Goal: Task Accomplishment & Management: Use online tool/utility

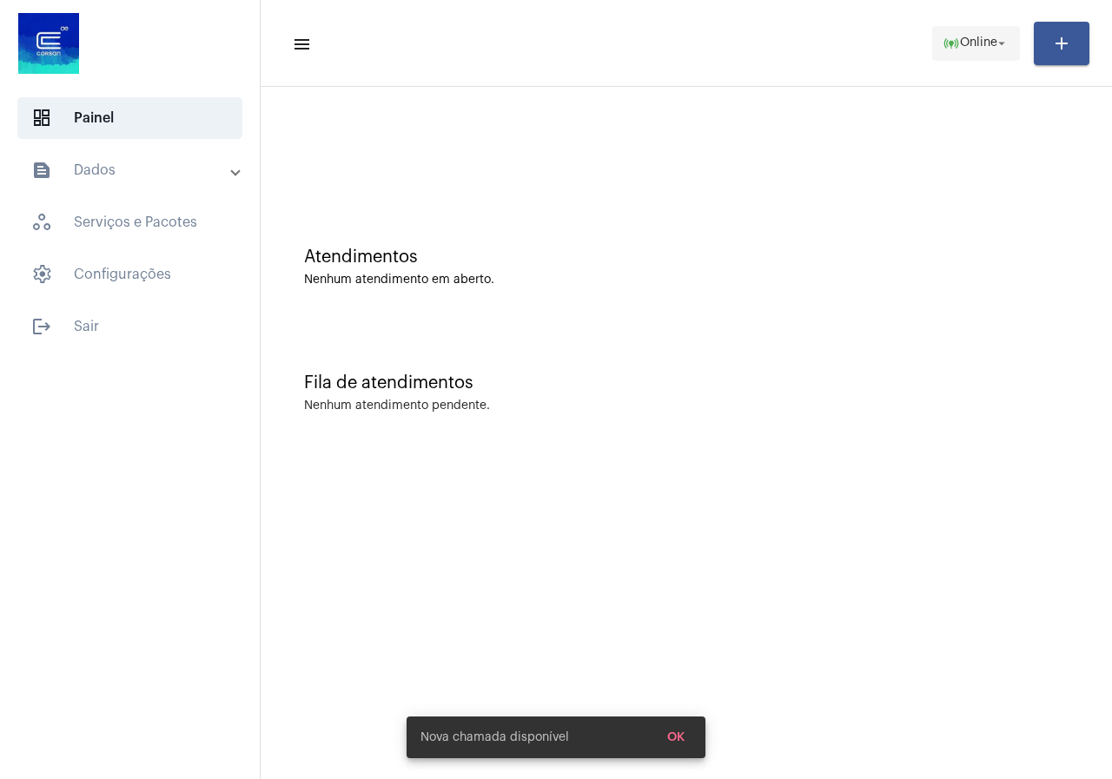
click at [965, 55] on span "online_prediction Online arrow_drop_down" at bounding box center [976, 42] width 67 height 31
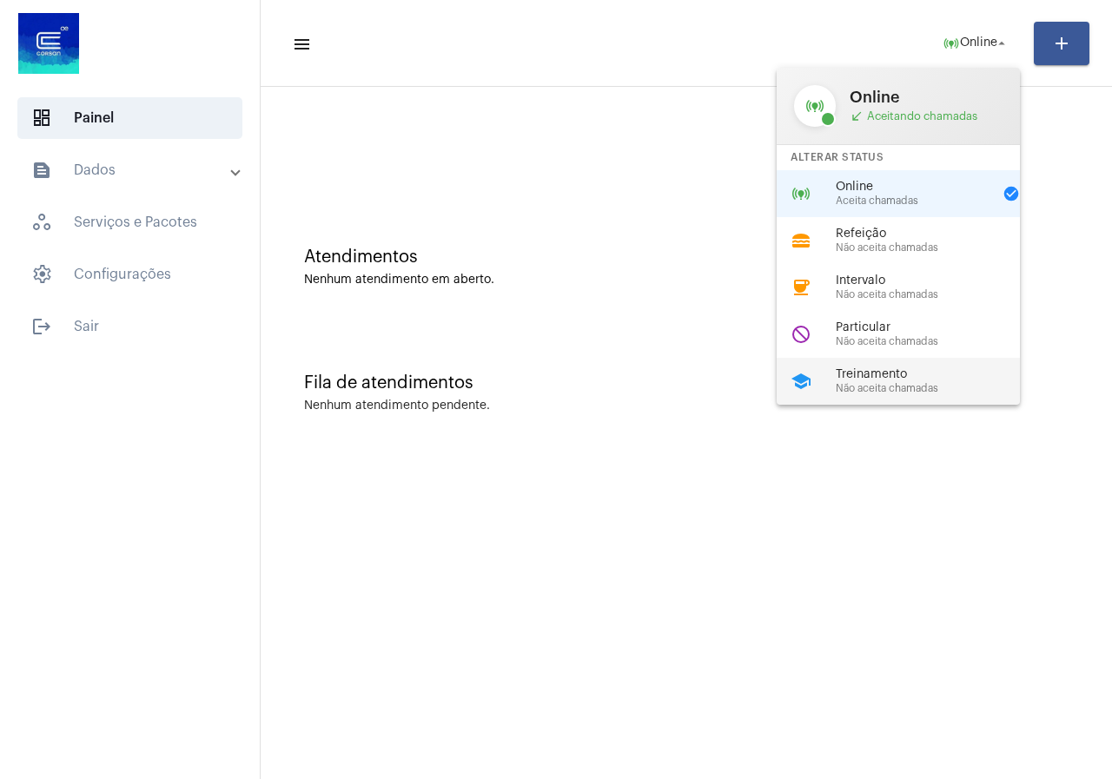
click at [912, 374] on span "Treinamento" at bounding box center [935, 374] width 198 height 13
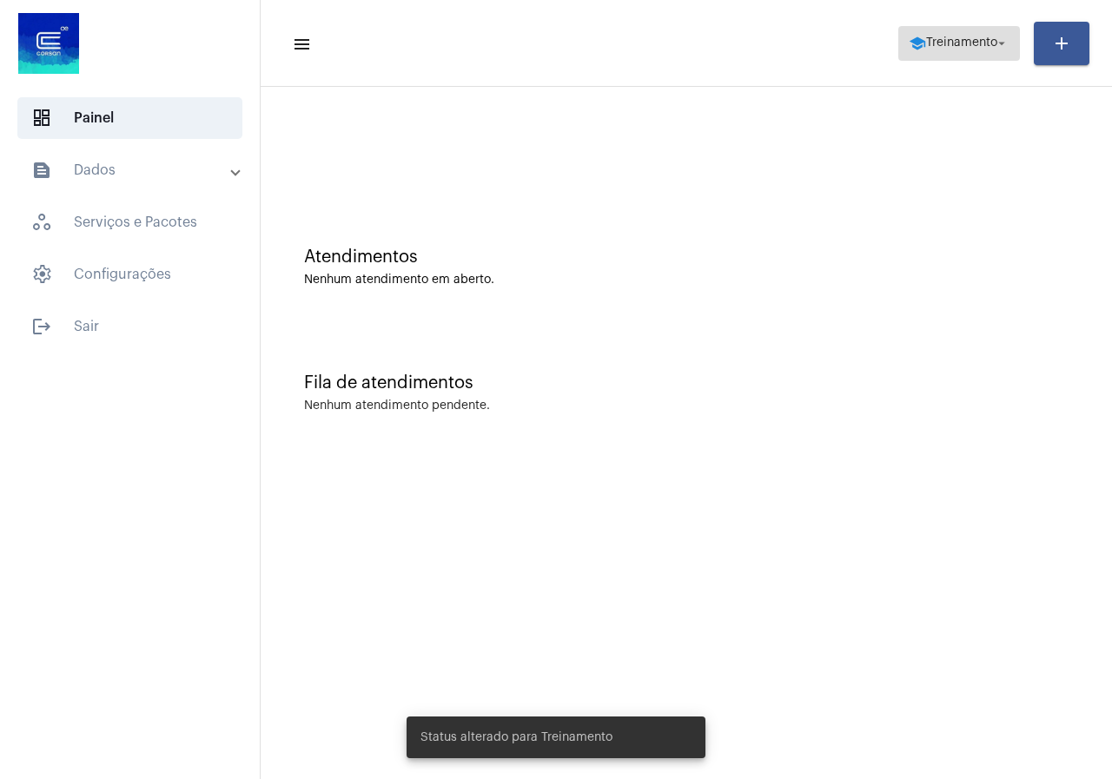
click at [990, 27] on span "school Treinamento arrow_drop_down" at bounding box center [959, 42] width 101 height 31
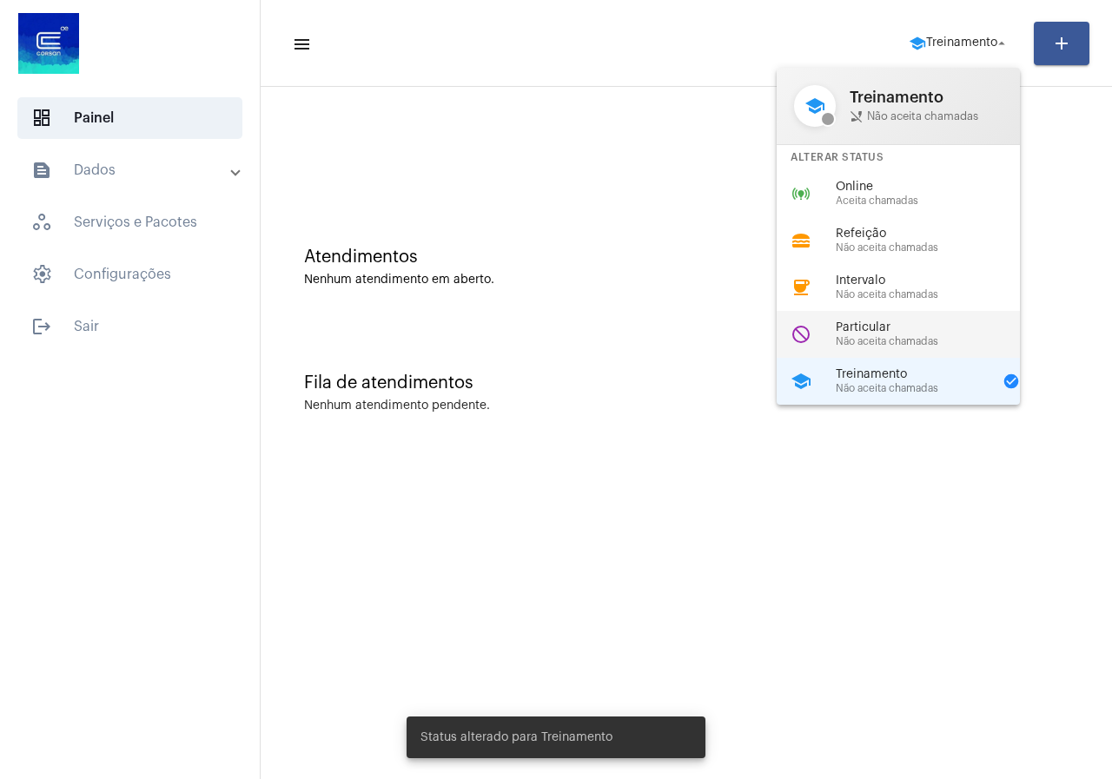
click at [883, 320] on div "do_not_disturb Particular Não aceita chamadas" at bounding box center [912, 334] width 271 height 47
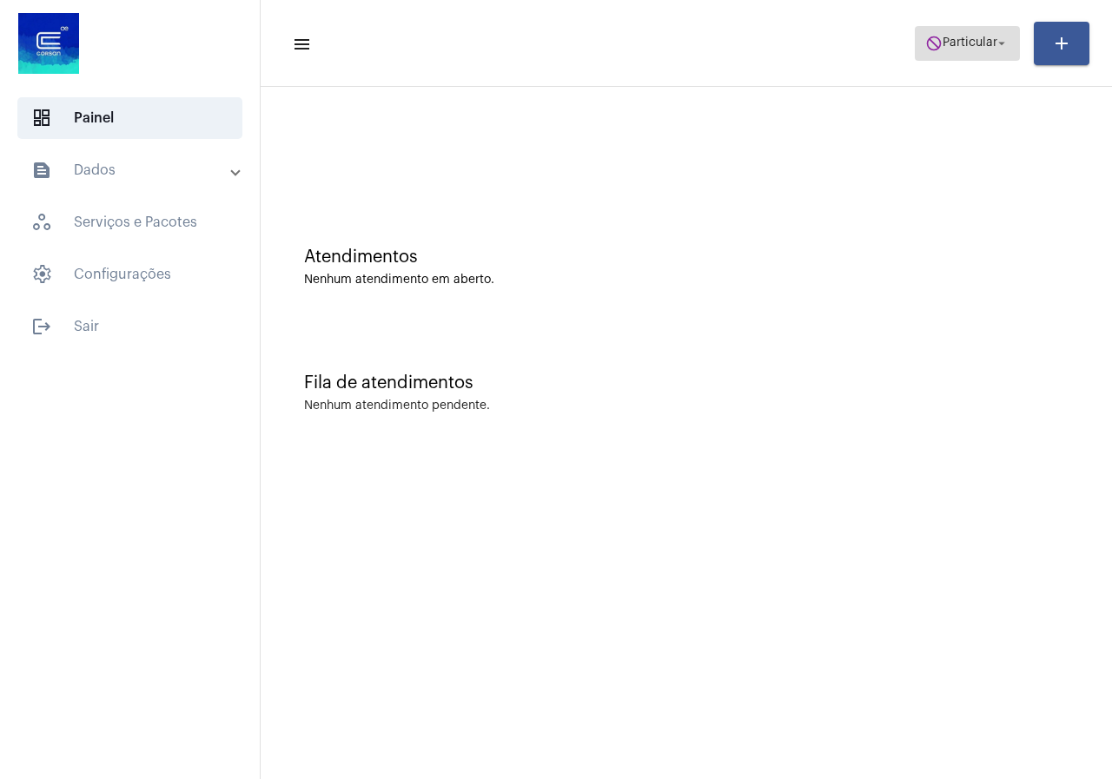
click at [954, 38] on span "Particular" at bounding box center [970, 43] width 55 height 12
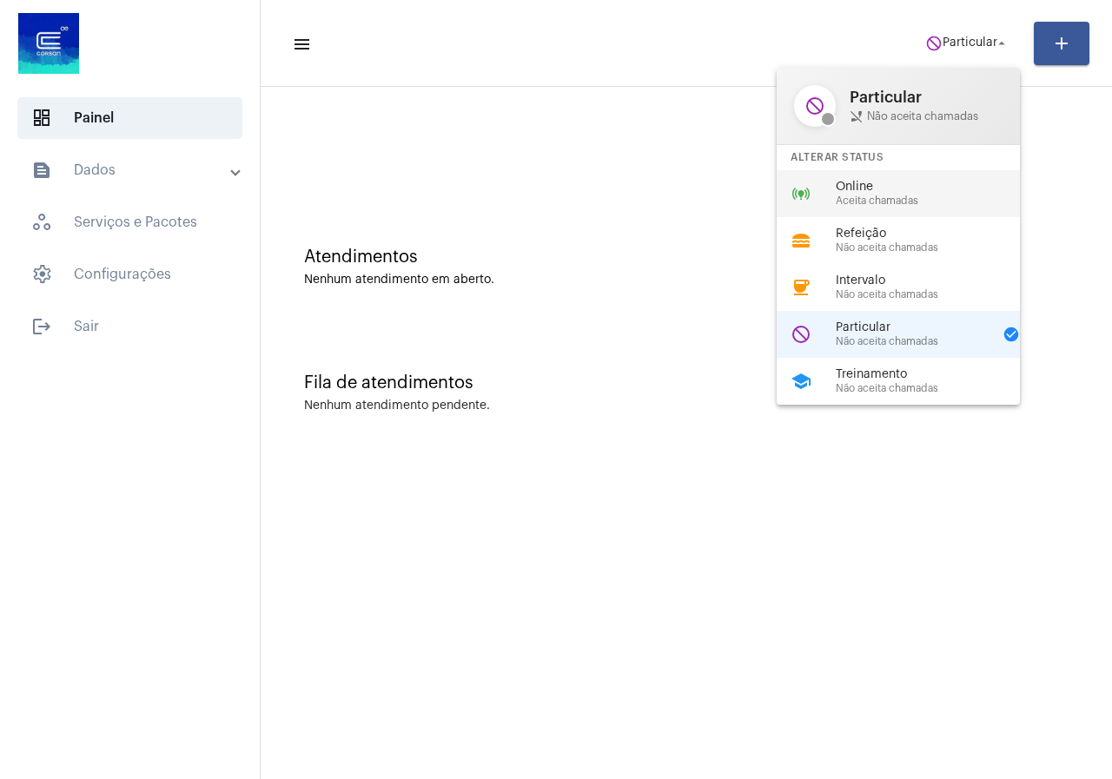
click at [882, 189] on span "Online" at bounding box center [935, 187] width 198 height 13
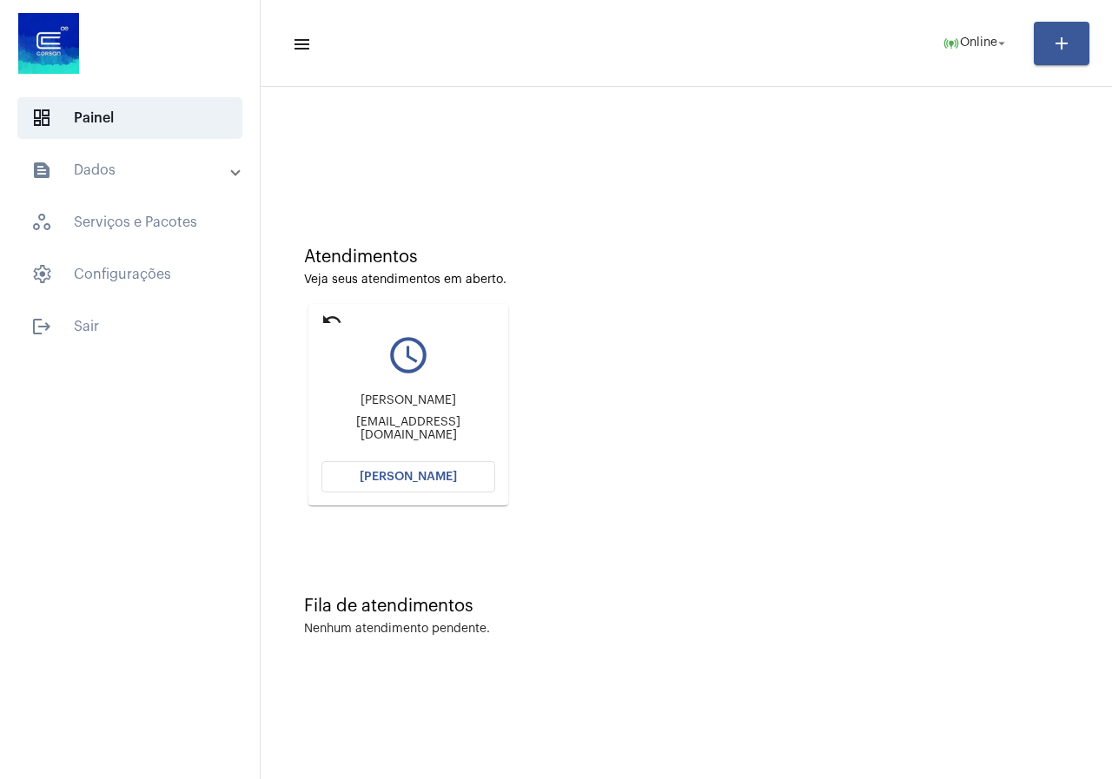
click at [434, 475] on span "[PERSON_NAME]" at bounding box center [408, 477] width 97 height 12
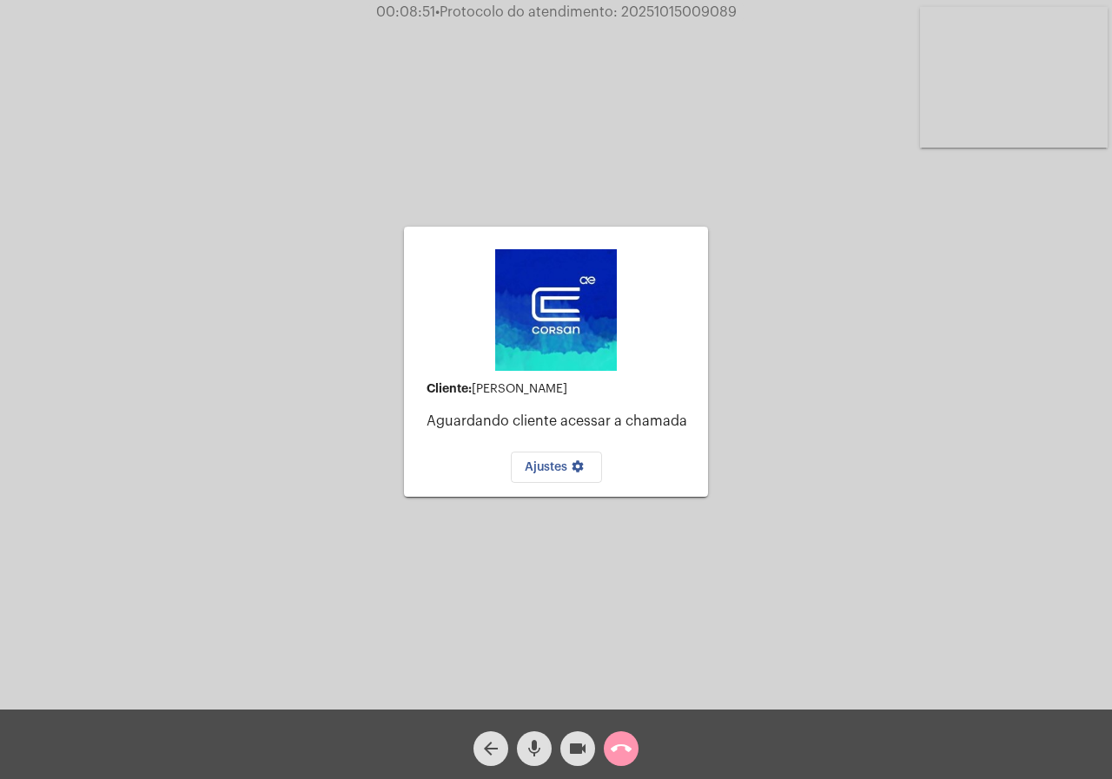
click at [621, 738] on span "call_end" at bounding box center [621, 749] width 21 height 35
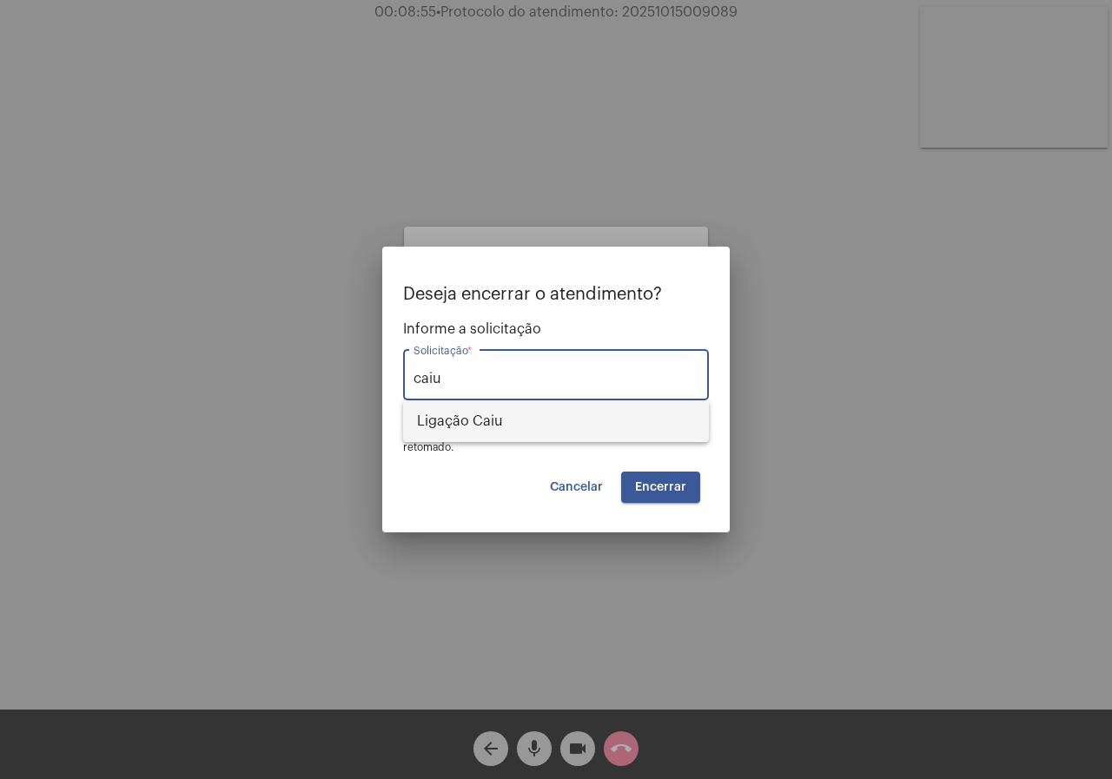
click at [582, 412] on span "Ligação Caiu" at bounding box center [556, 422] width 278 height 42
type input "Ligação Caiu"
click at [658, 481] on span "Encerrar" at bounding box center [660, 487] width 51 height 12
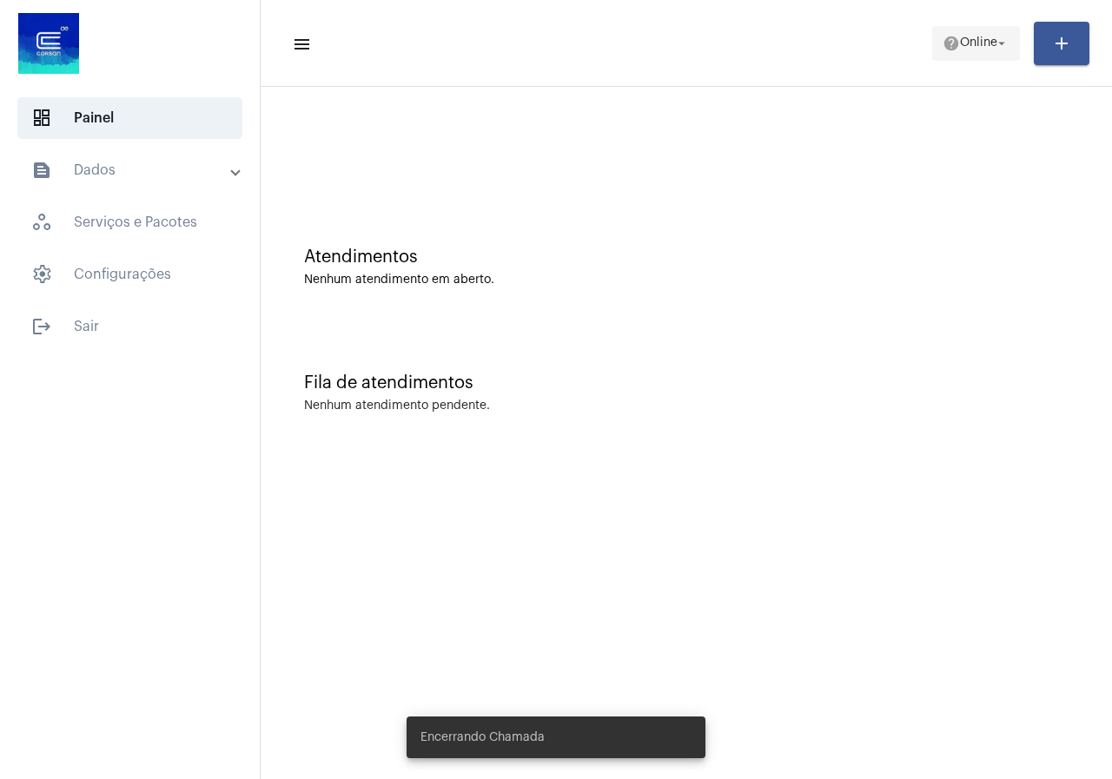
click at [946, 41] on mat-icon "help" at bounding box center [951, 43] width 17 height 17
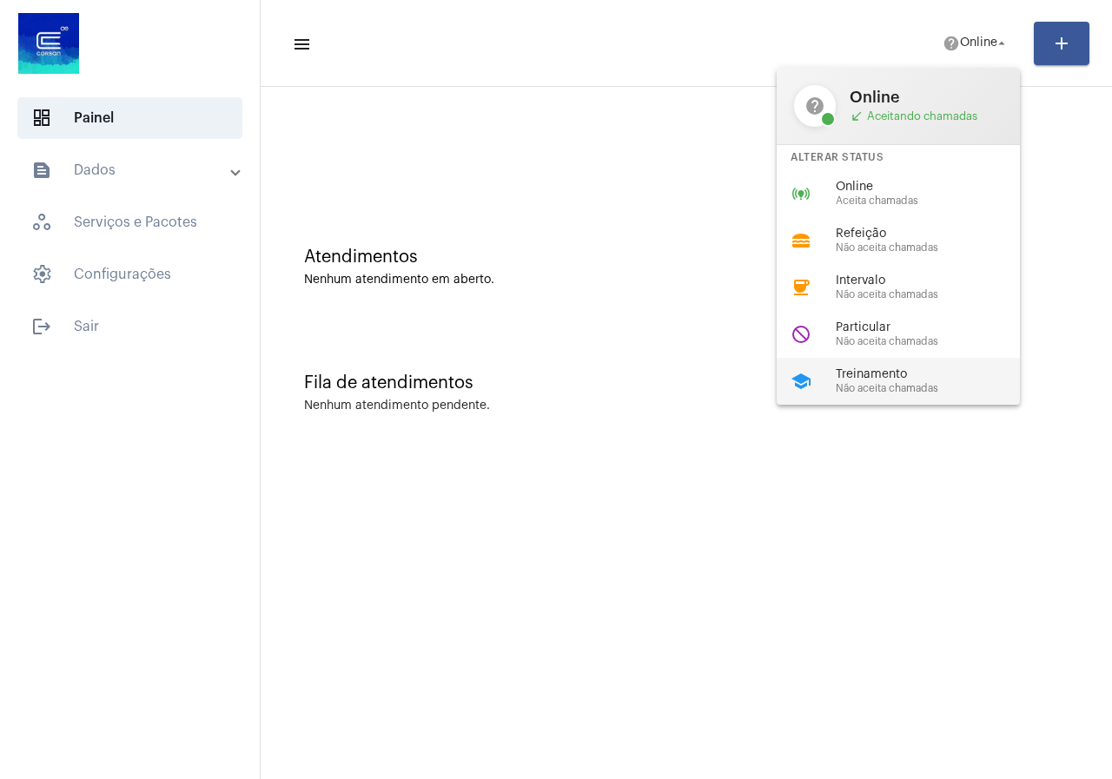
click at [926, 371] on span "Treinamento" at bounding box center [935, 374] width 198 height 13
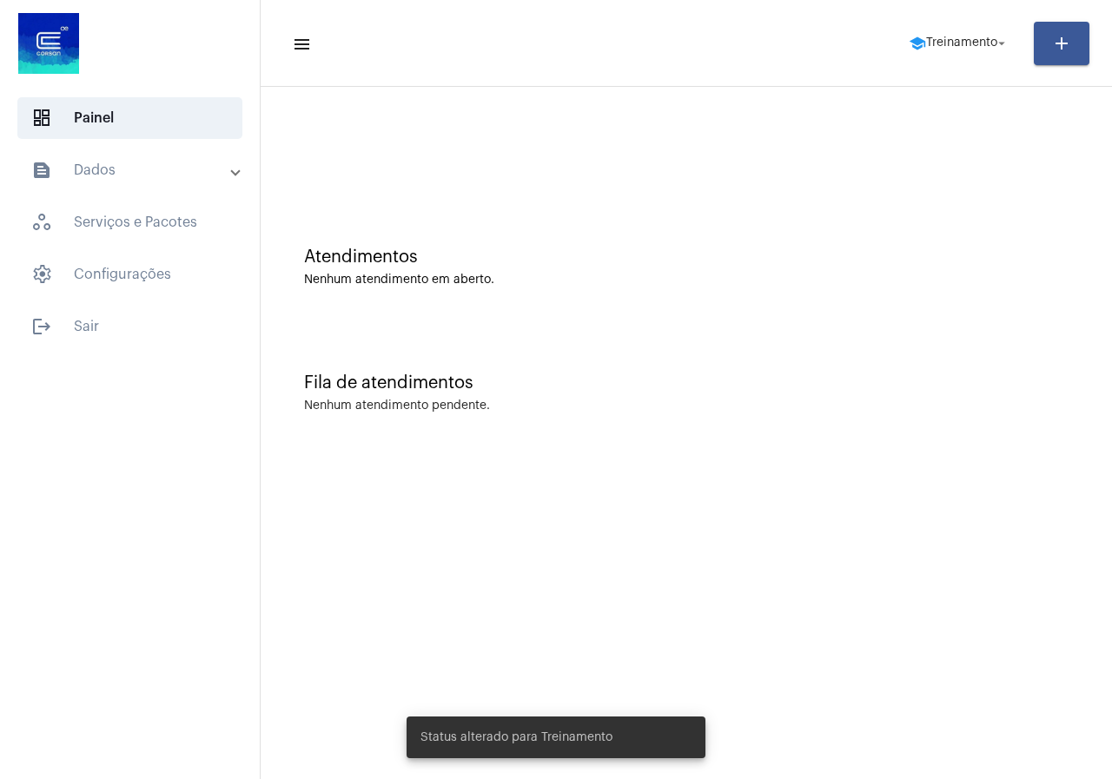
click at [123, 171] on mat-panel-title "text_snippet_outlined Dados" at bounding box center [131, 170] width 201 height 21
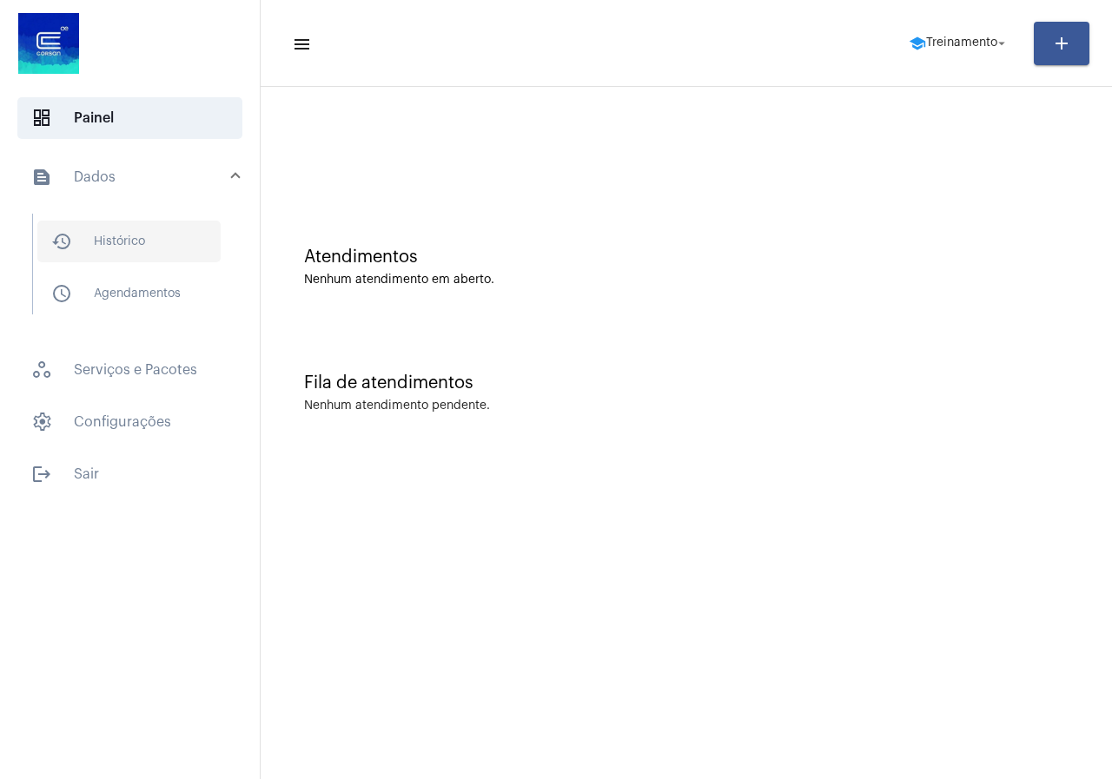
click at [172, 244] on span "history_outlined Histórico" at bounding box center [128, 242] width 183 height 42
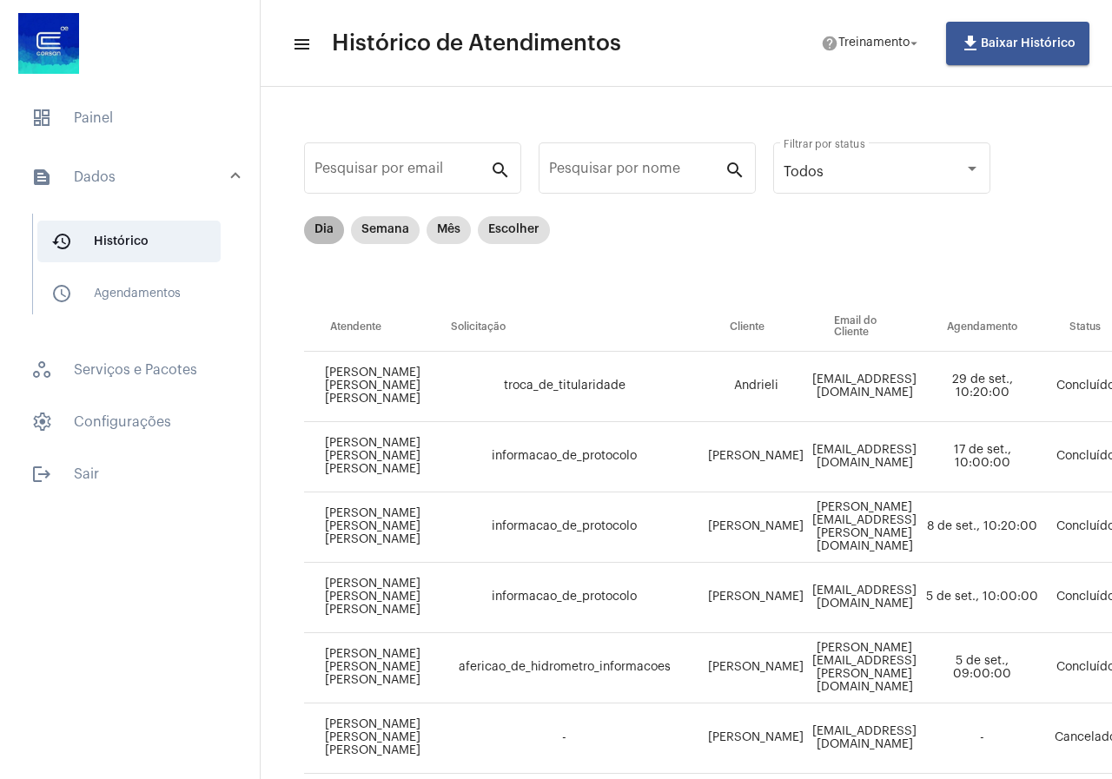
click at [323, 233] on mat-chip "Dia" at bounding box center [324, 230] width 40 height 28
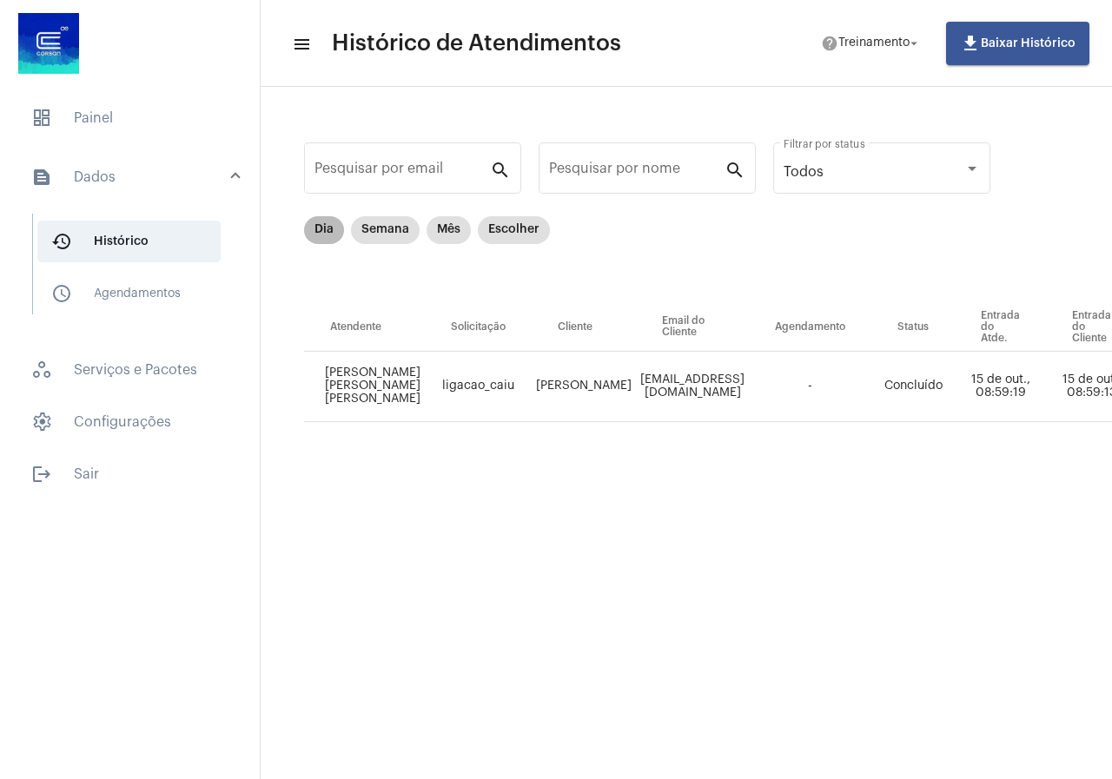
scroll to position [0, 745]
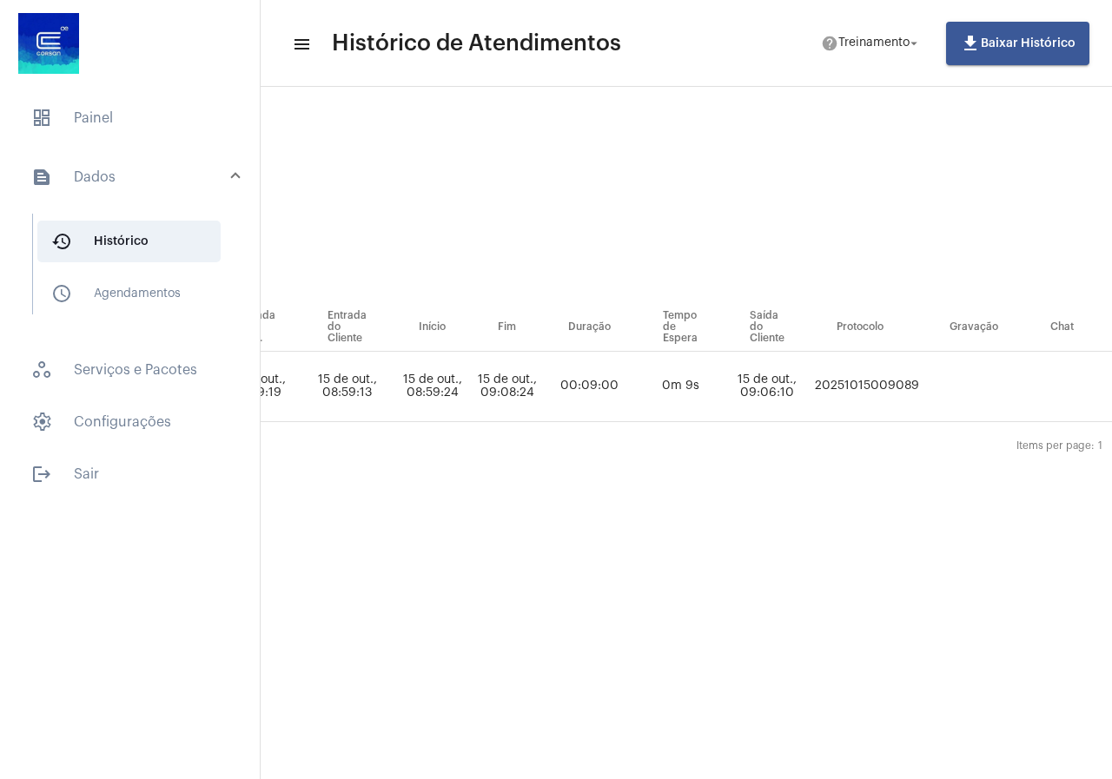
click at [924, 375] on td "20251015009089" at bounding box center [867, 387] width 113 height 70
click at [924, 391] on td "20251015009089" at bounding box center [867, 387] width 113 height 70
copy td "20251015009089"
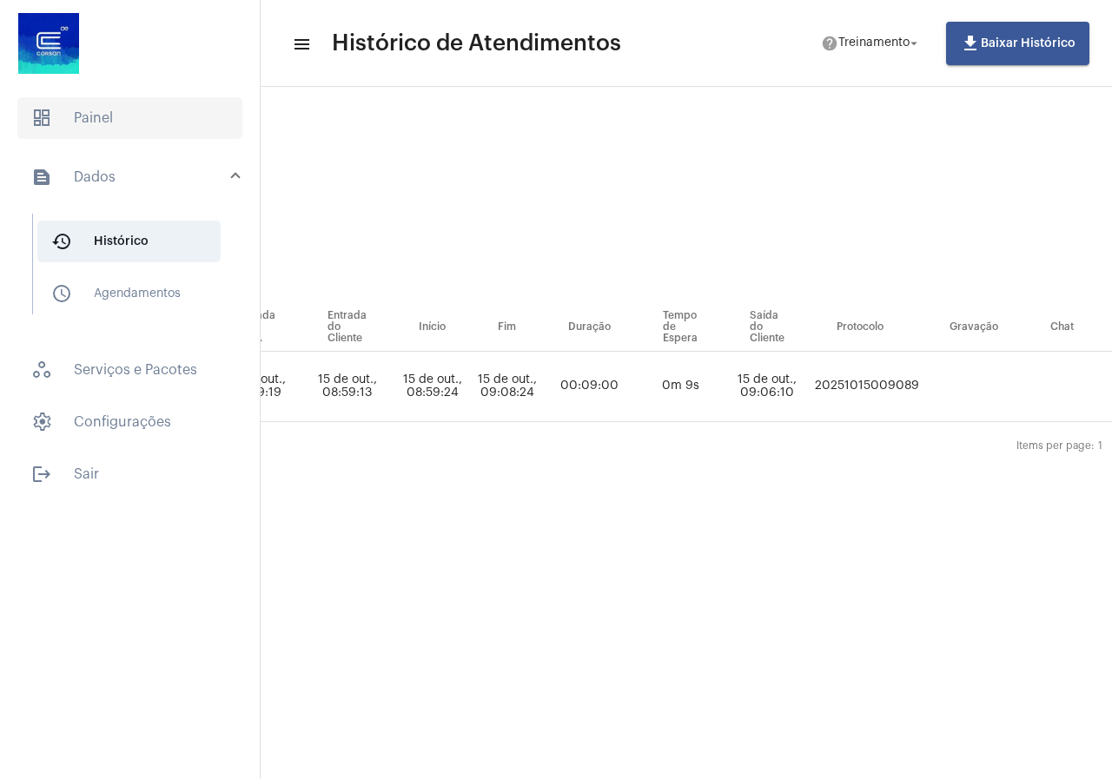
click at [49, 109] on span "dashboard" at bounding box center [41, 118] width 21 height 21
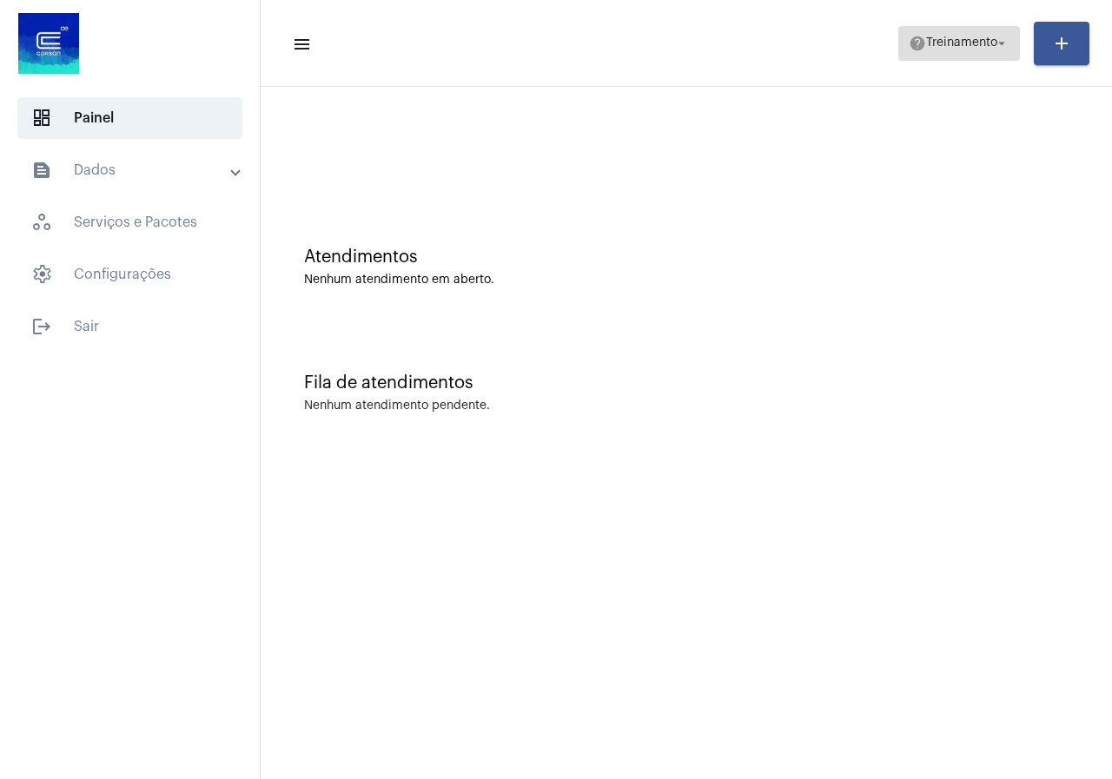
click at [939, 31] on span "help Treinamento arrow_drop_down" at bounding box center [959, 42] width 101 height 31
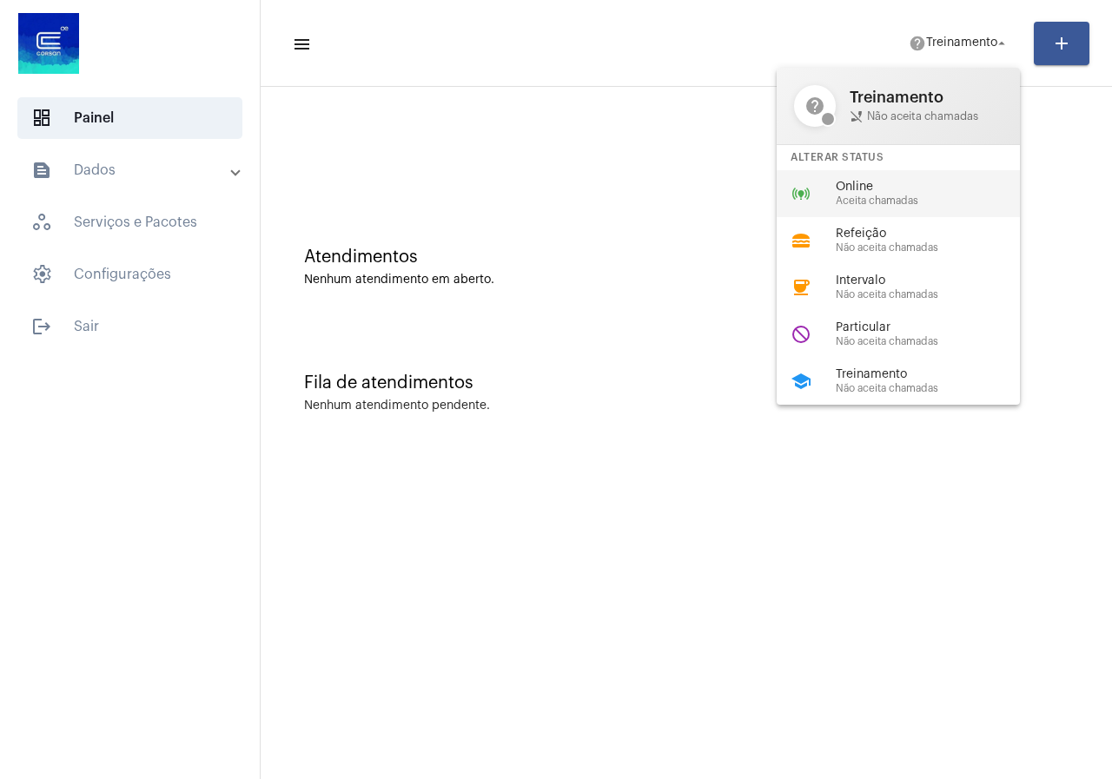
click at [933, 170] on div "online_prediction Online Aceita chamadas" at bounding box center [912, 193] width 271 height 47
